Goal: Task Accomplishment & Management: Manage account settings

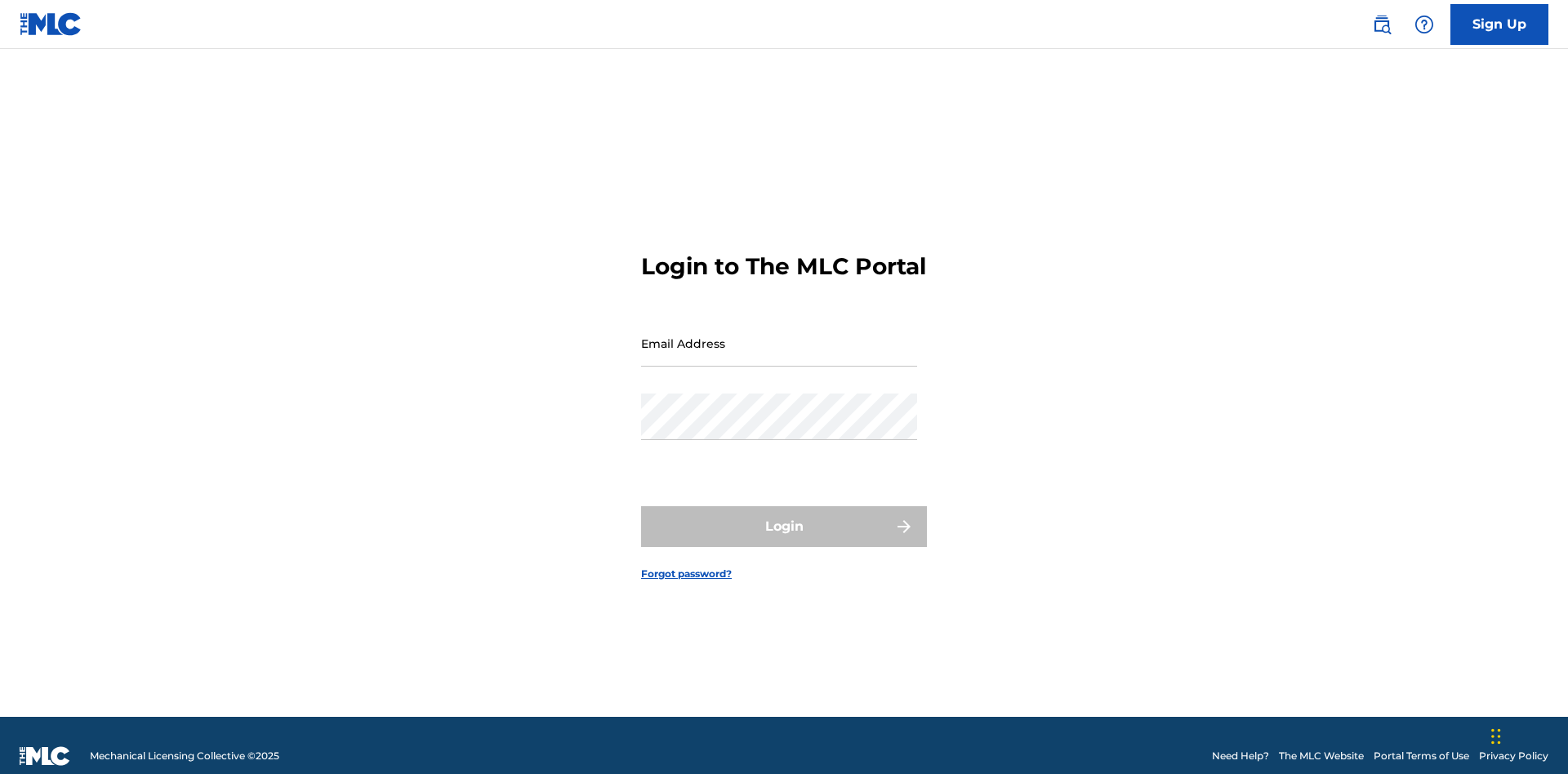
scroll to position [21, 0]
click at [779, 336] on input "Email Address" at bounding box center [779, 342] width 276 height 47
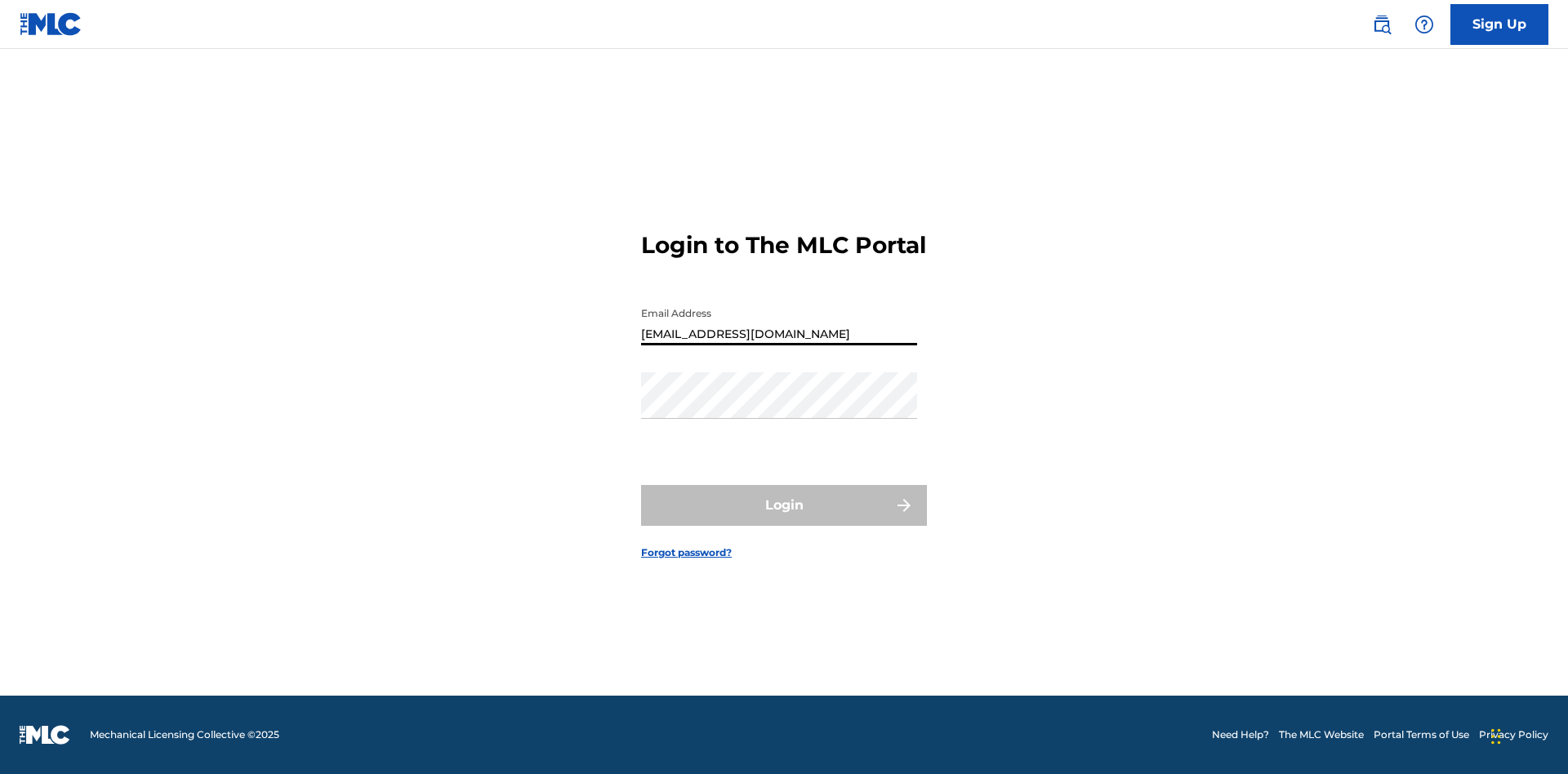
type input "Duke.McTesterson@gmail.com"
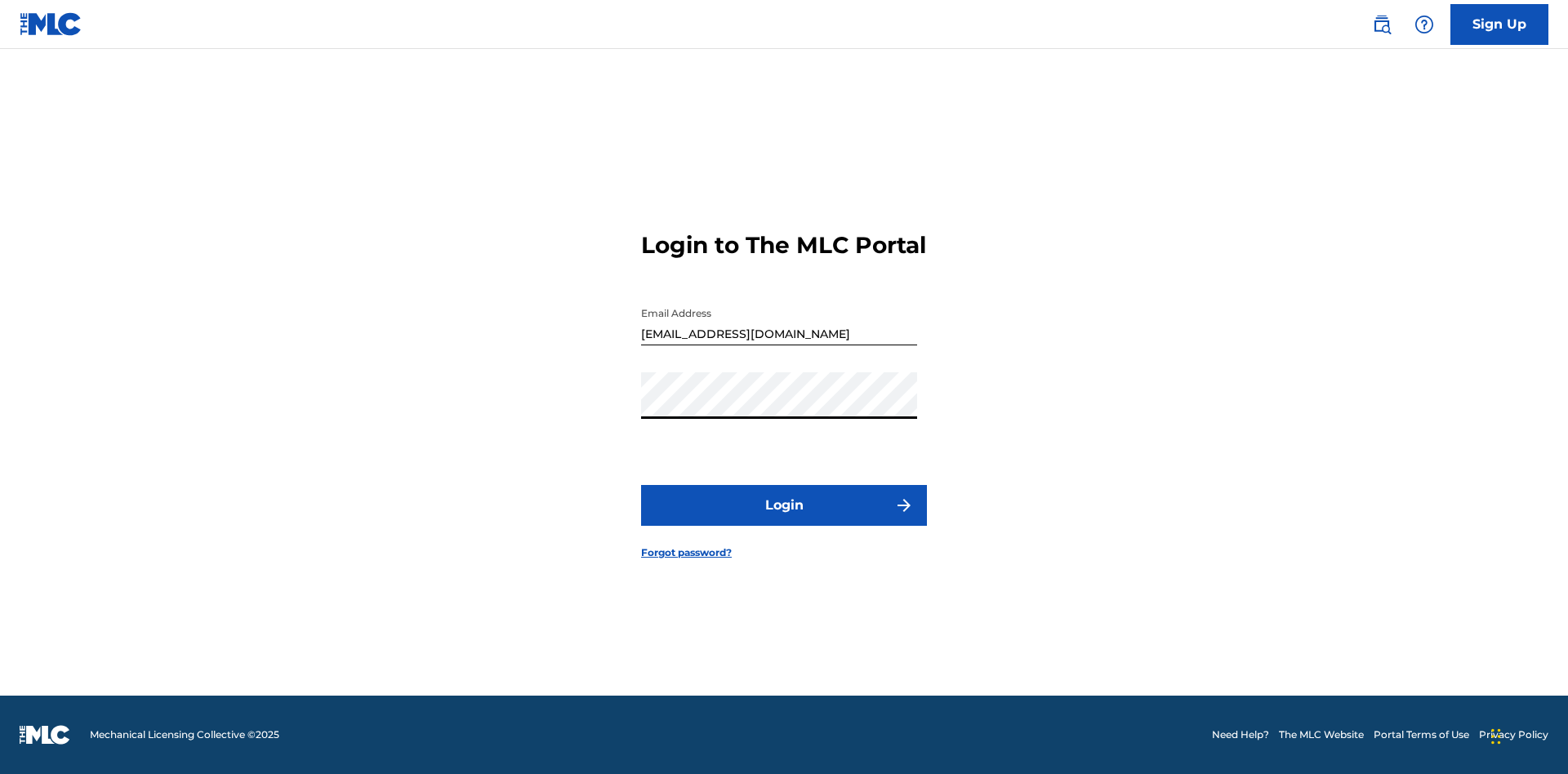
click at [784, 519] on button "Login" at bounding box center [784, 505] width 285 height 41
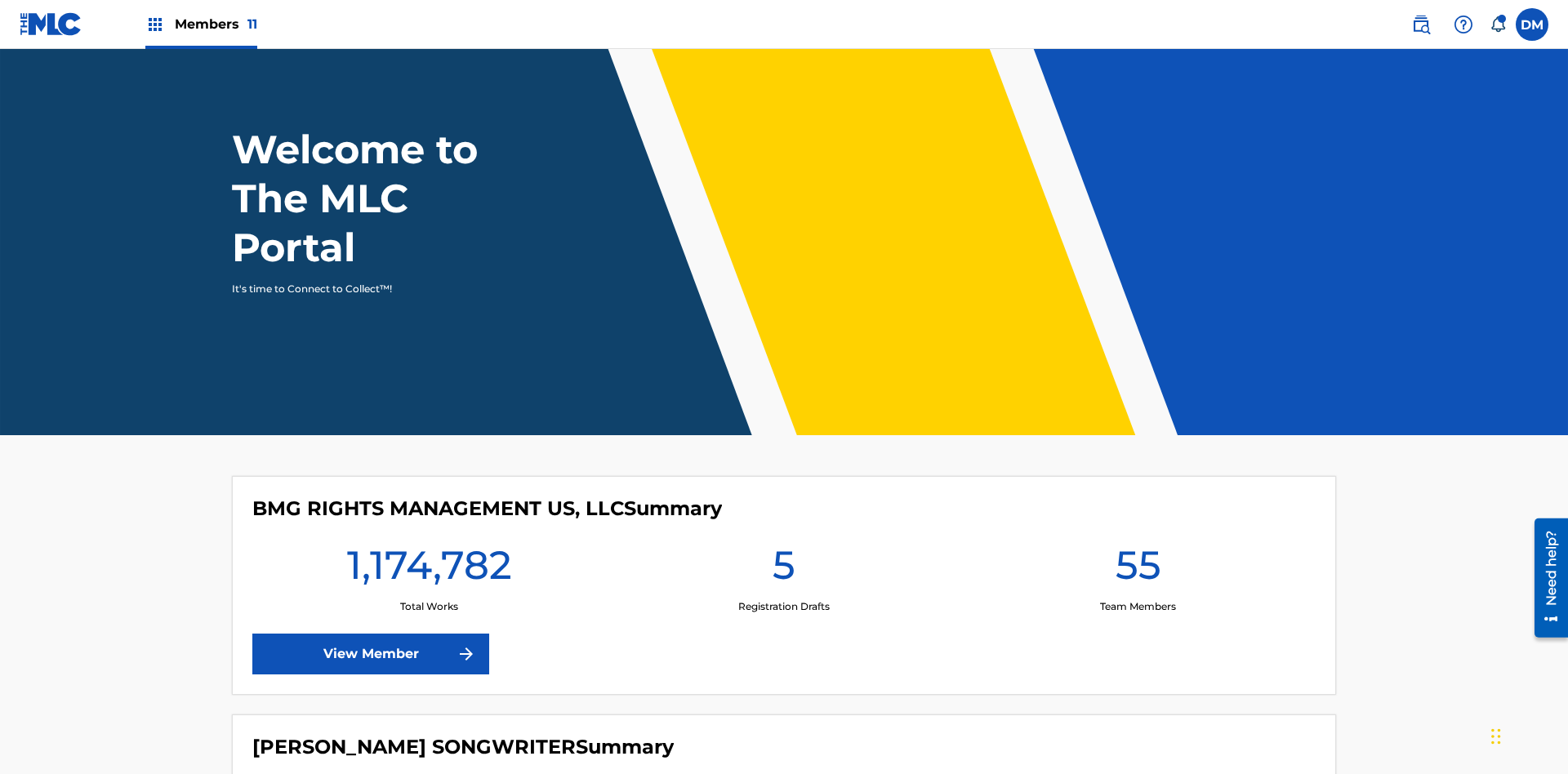
click at [201, 24] on span "Members 11" at bounding box center [216, 24] width 83 height 19
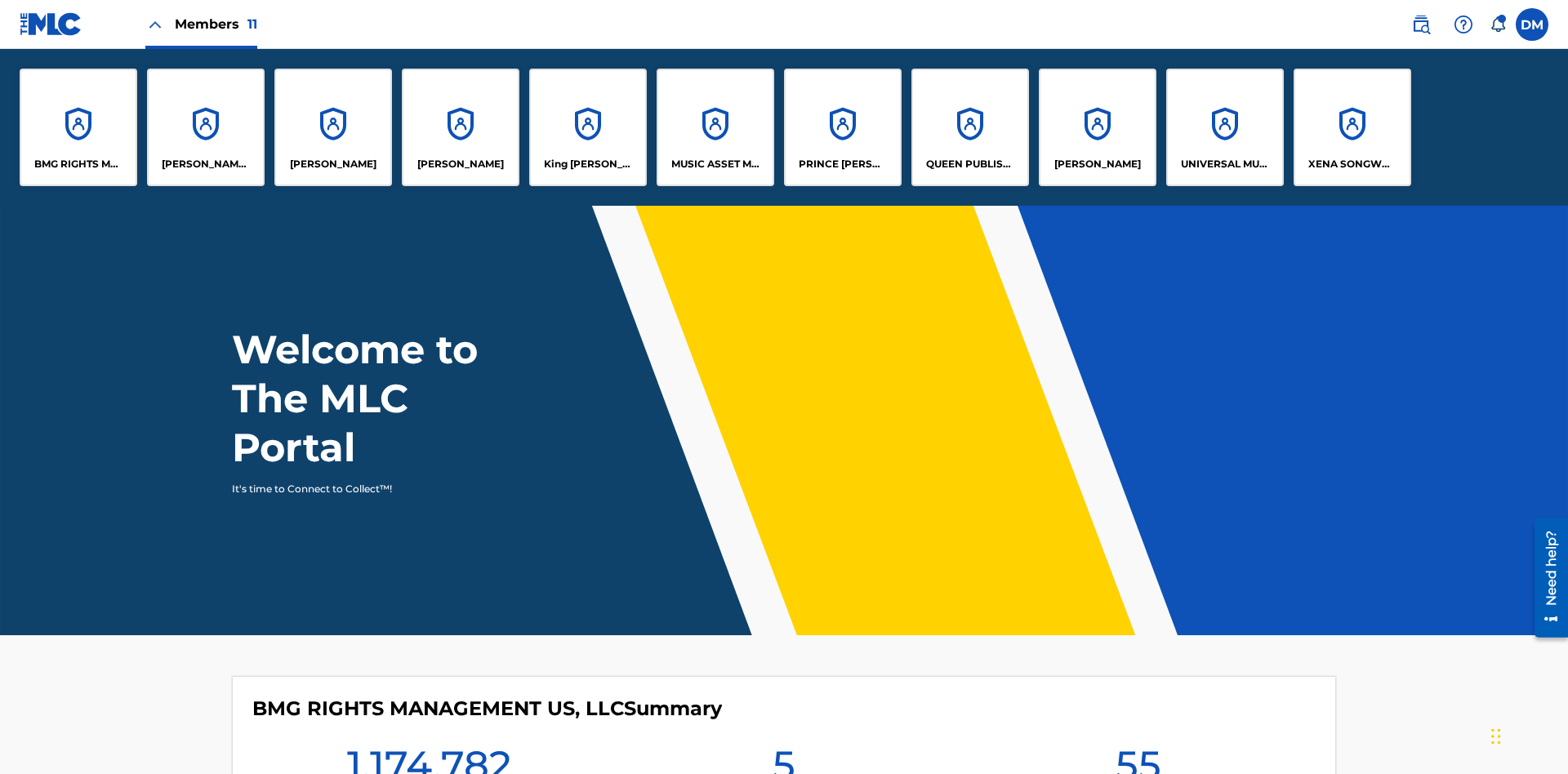
click at [587, 164] on p "King McTesterson" at bounding box center [589, 164] width 89 height 14
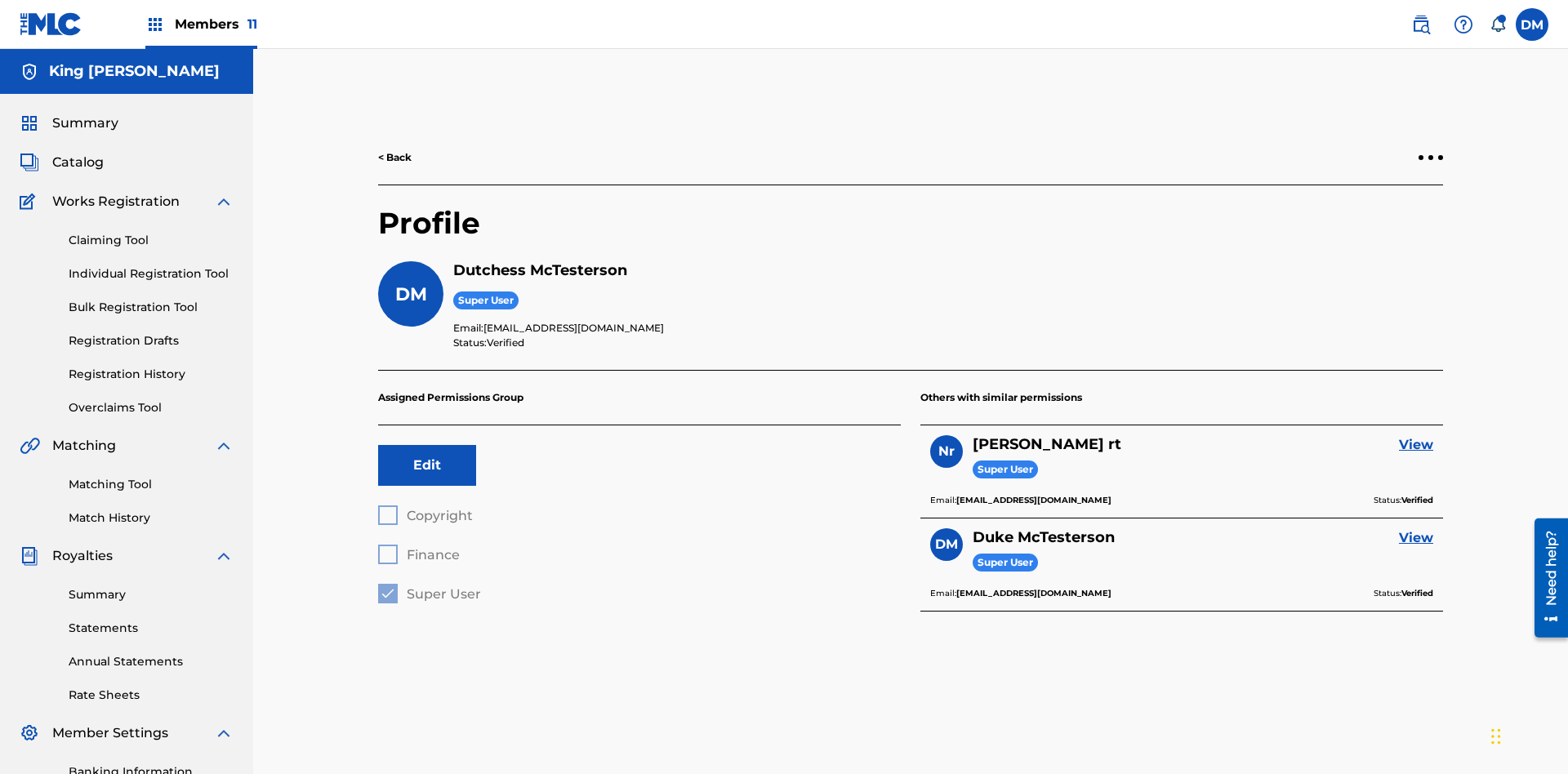
click at [427, 445] on button "Edit" at bounding box center [426, 465] width 98 height 41
click at [424, 508] on span "Copyright" at bounding box center [440, 515] width 67 height 15
click at [418, 547] on span "Finance" at bounding box center [433, 554] width 53 height 15
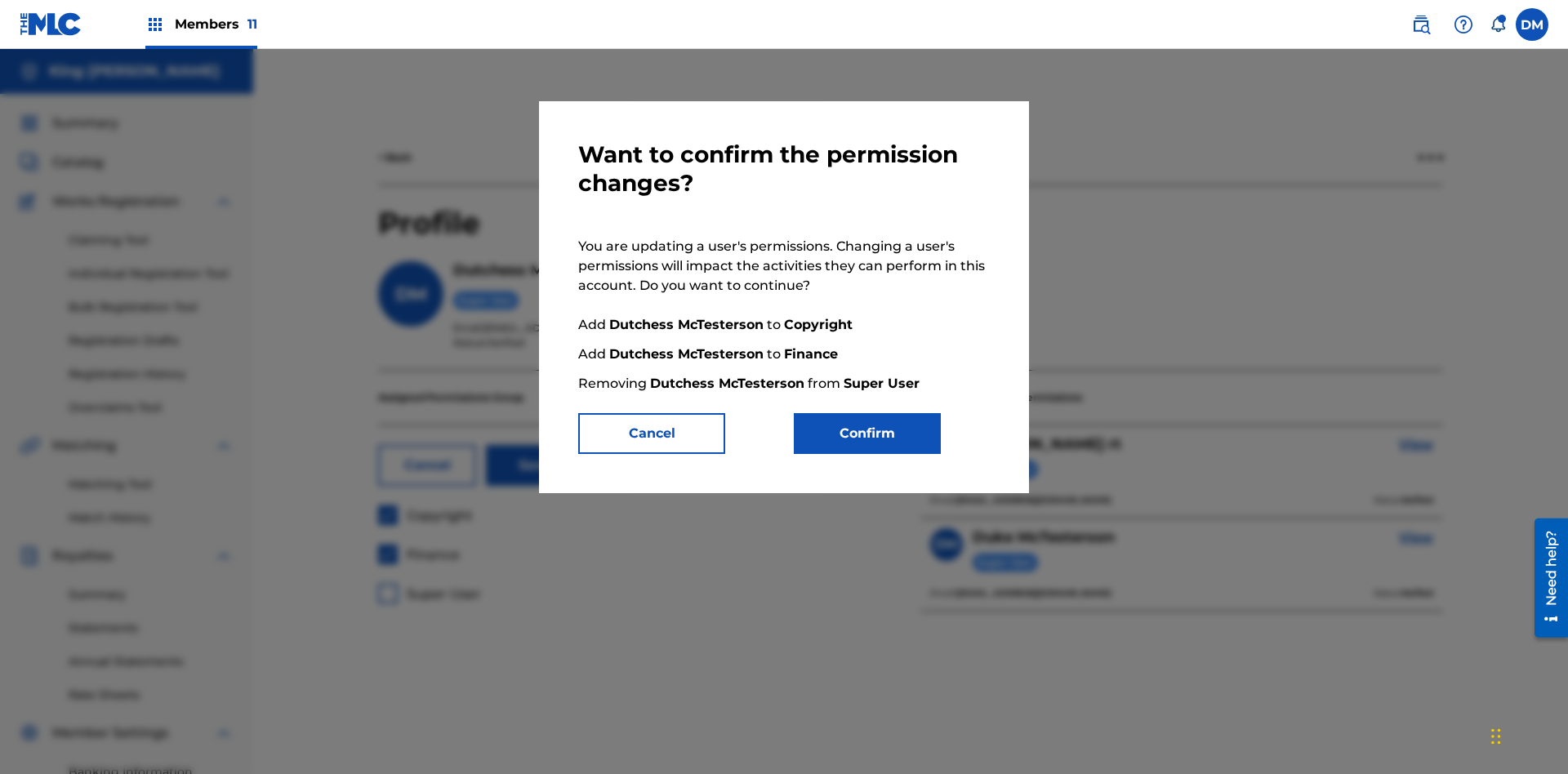
click at [867, 434] on button "Confirm" at bounding box center [867, 433] width 147 height 41
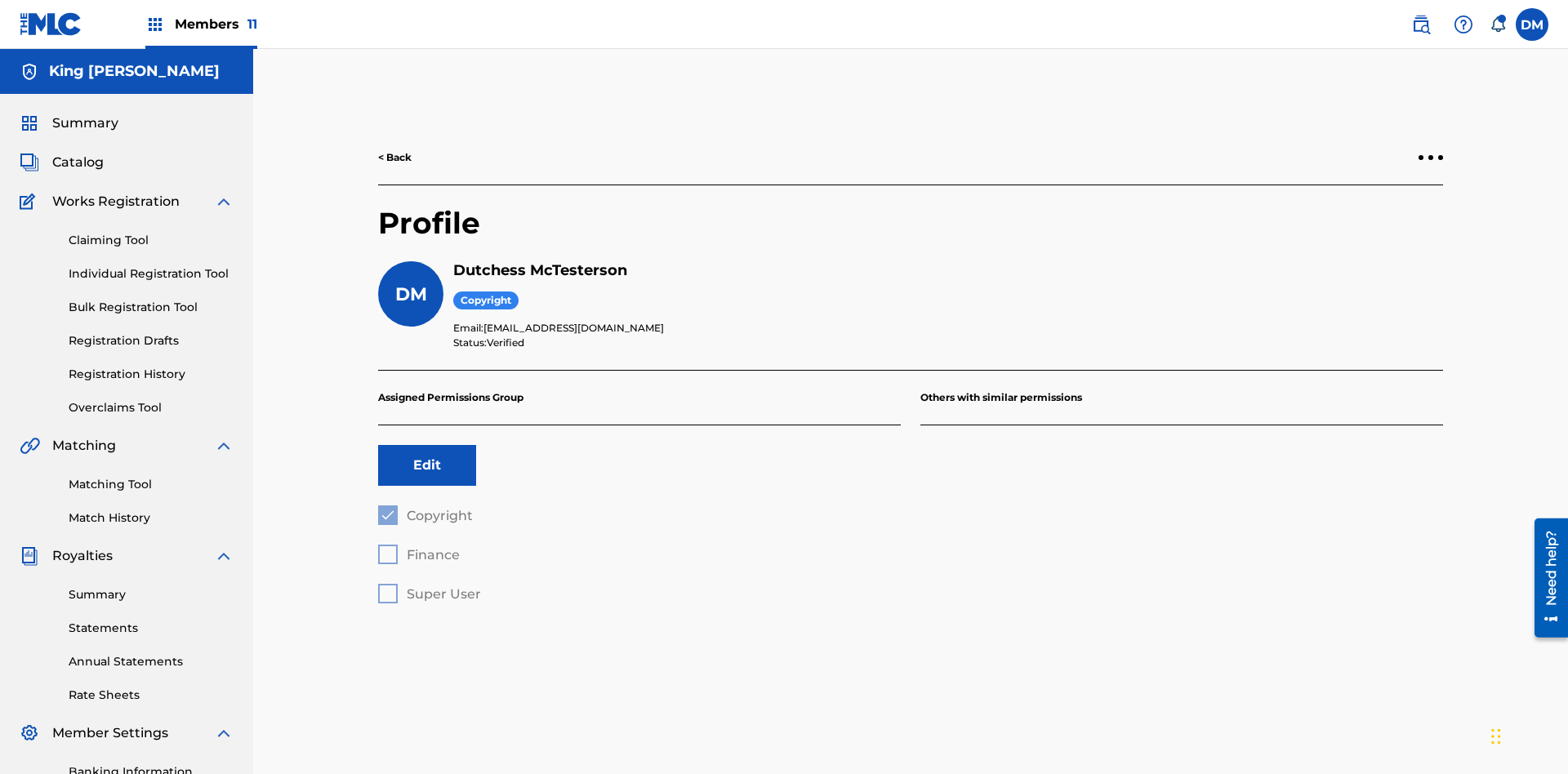
click at [427, 445] on button "Edit" at bounding box center [426, 465] width 98 height 41
click at [424, 508] on span "Copyright" at bounding box center [440, 515] width 67 height 15
click at [418, 547] on span "Finance" at bounding box center [433, 554] width 53 height 15
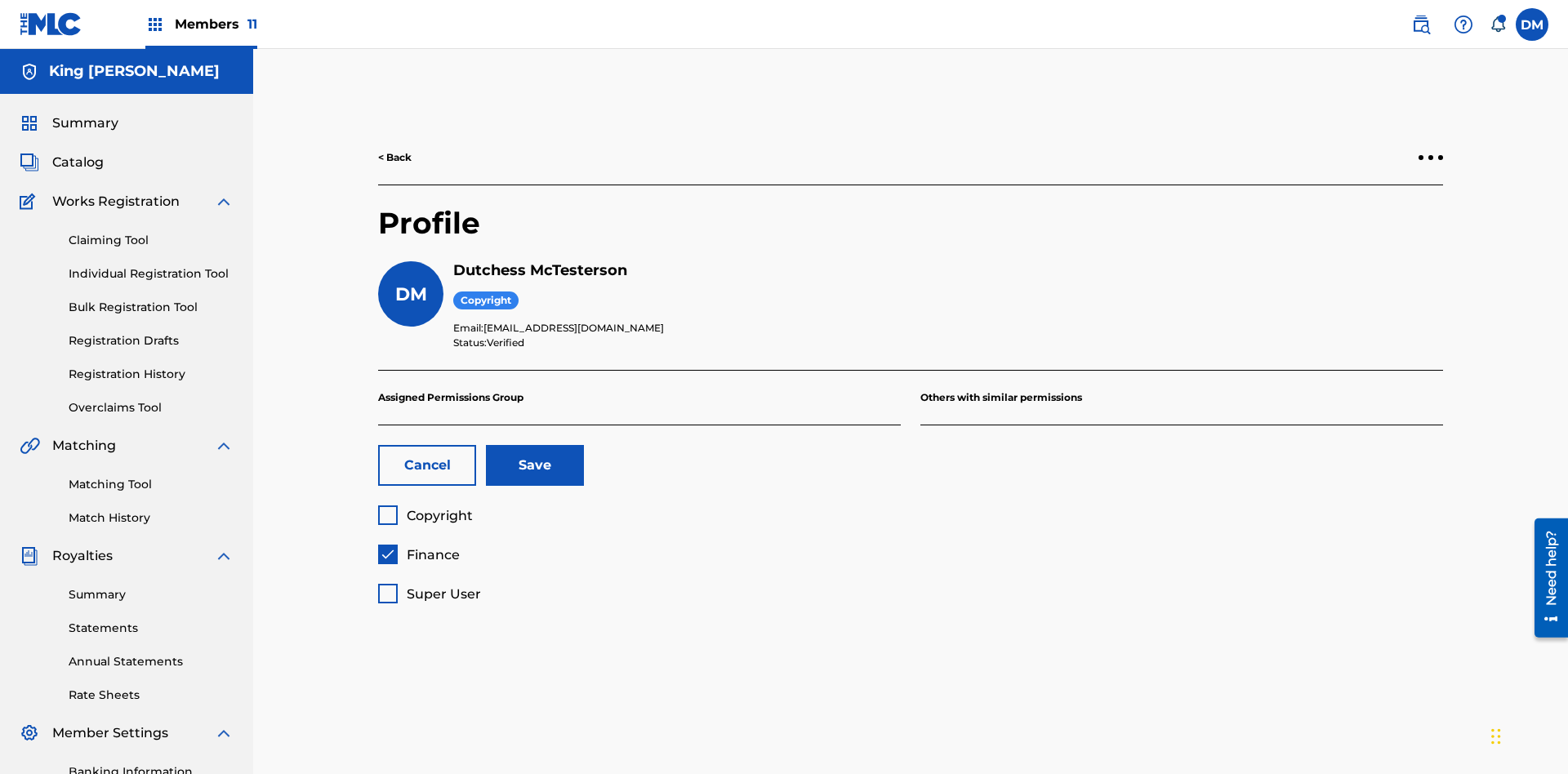
click at [535, 445] on button "Save" at bounding box center [535, 465] width 98 height 41
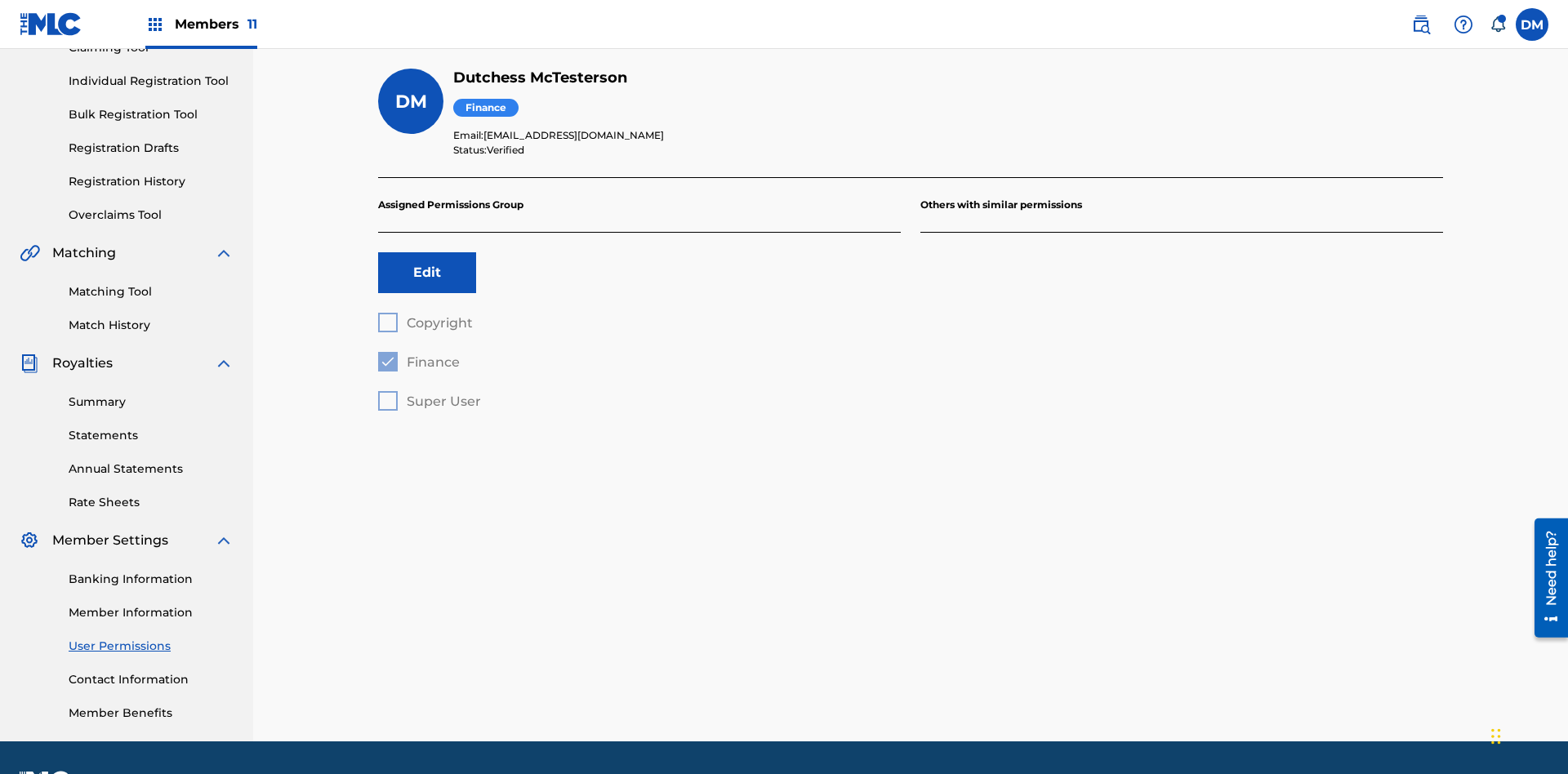
scroll to position [239, 0]
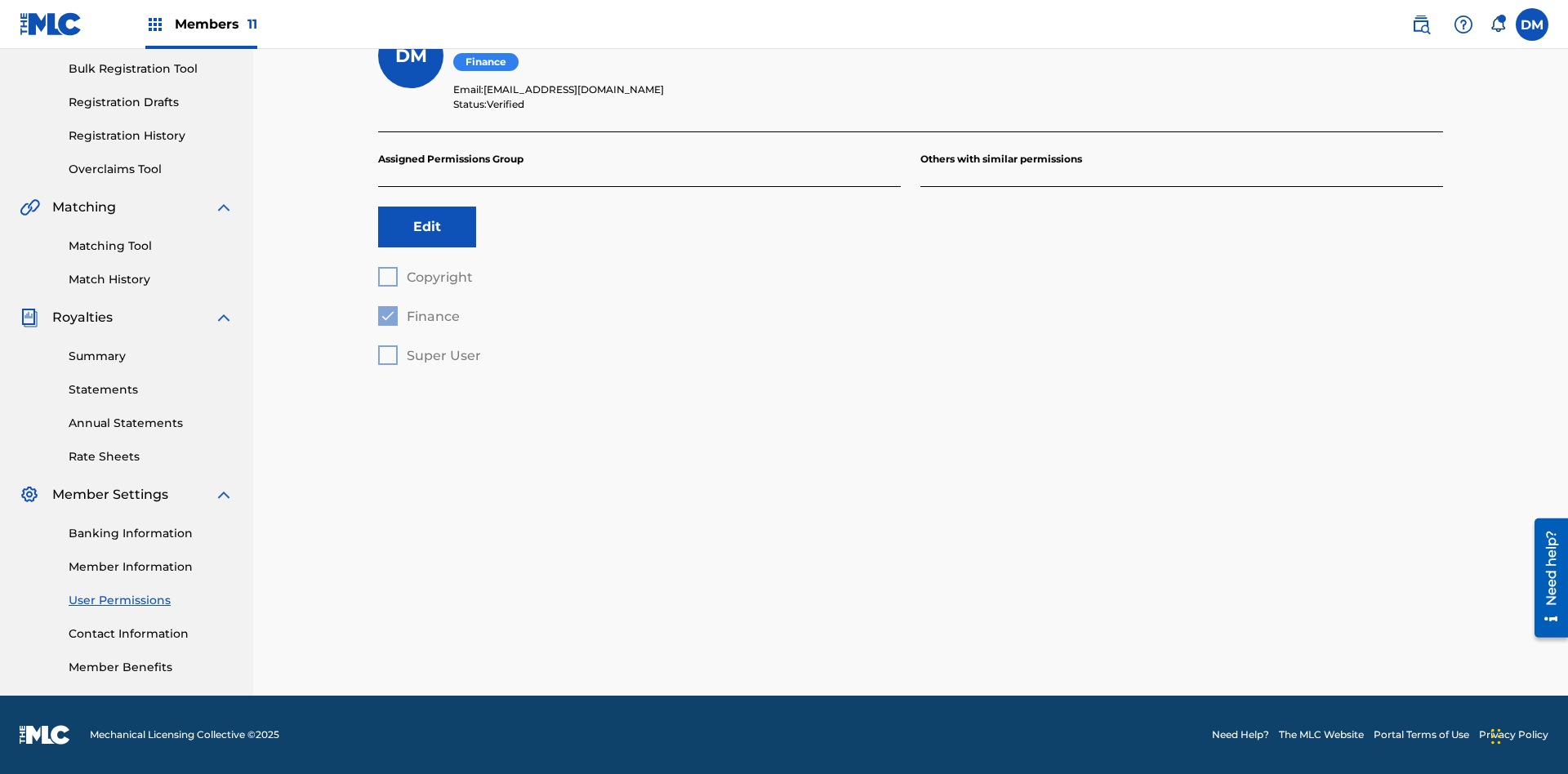
click at [427, 227] on button "Edit" at bounding box center [426, 226] width 98 height 41
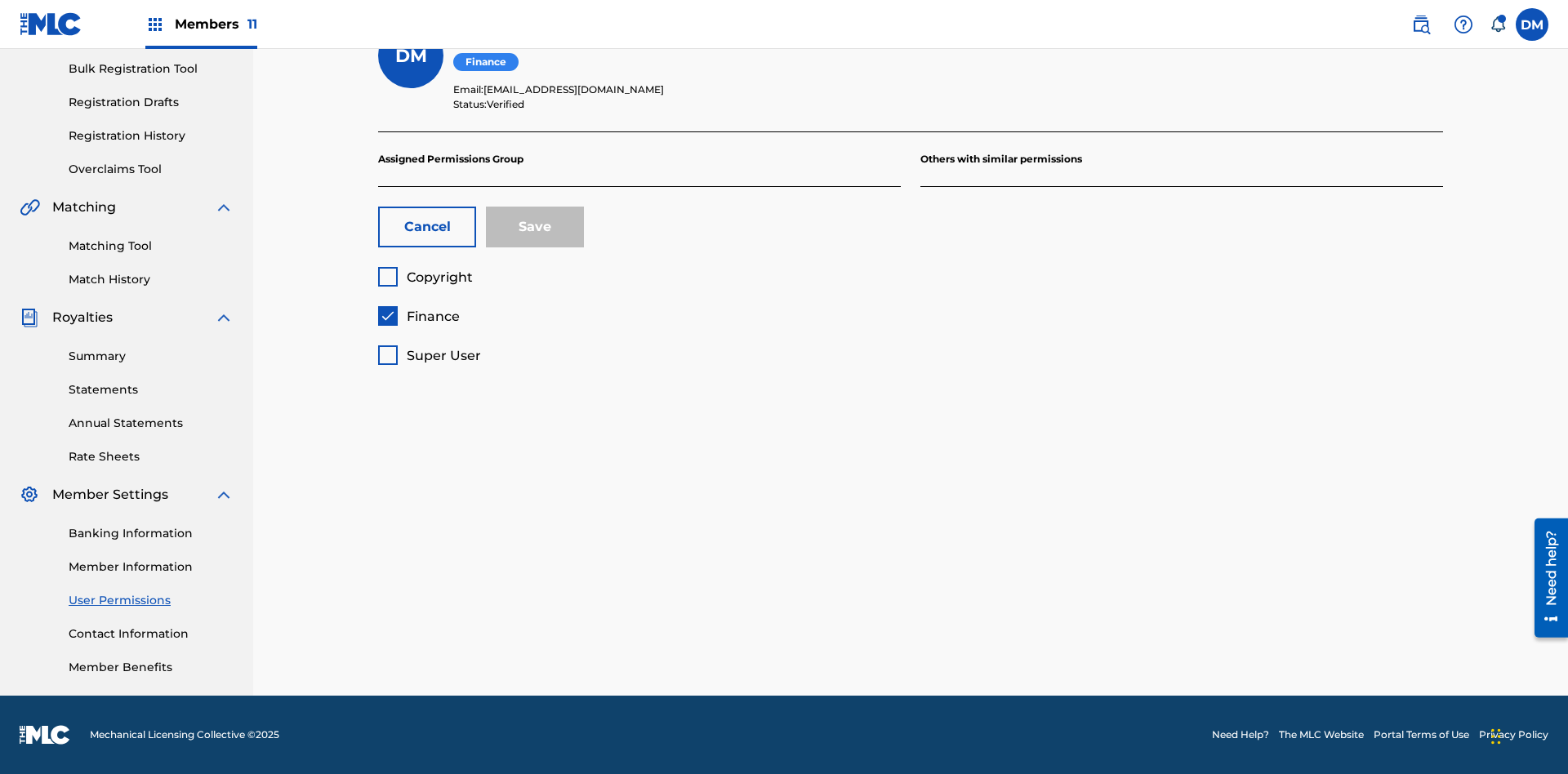
click at [418, 316] on span "Finance" at bounding box center [433, 316] width 53 height 15
click at [429, 355] on span "Super User" at bounding box center [443, 356] width 74 height 15
click at [535, 227] on button "Save" at bounding box center [535, 226] width 98 height 41
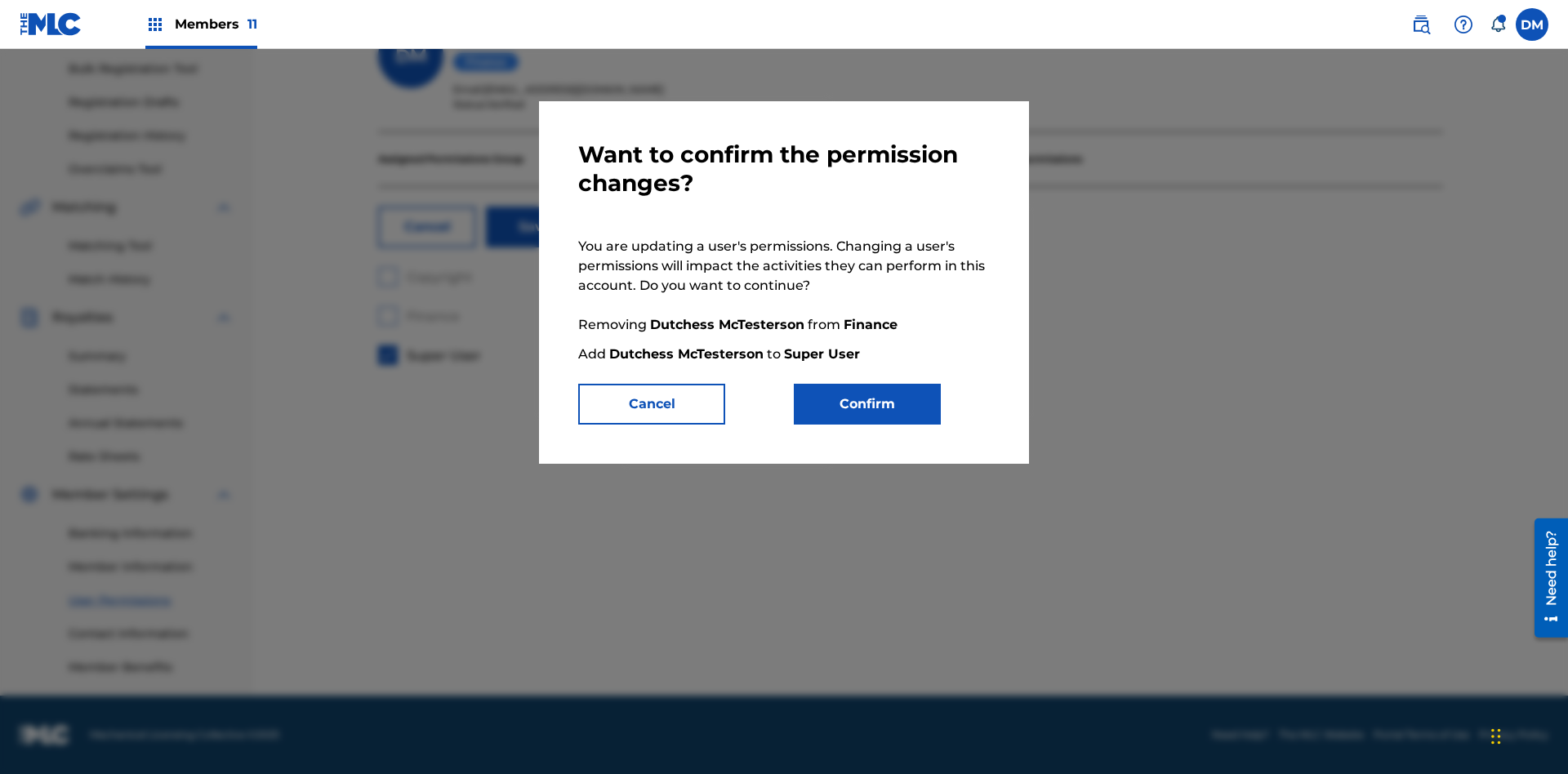
click at [867, 404] on button "Confirm" at bounding box center [867, 403] width 147 height 41
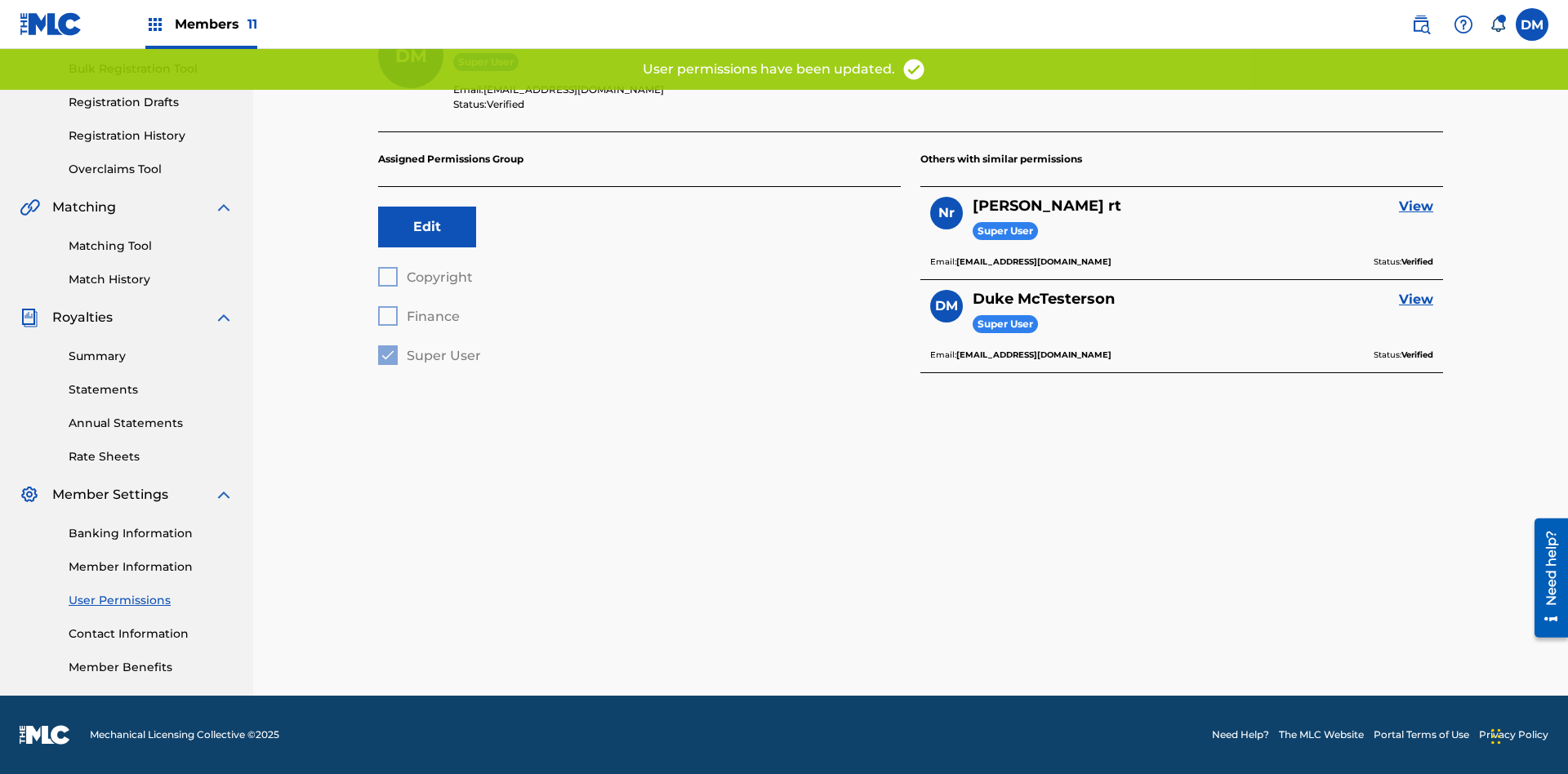
scroll to position [193, 0]
